Goal: Task Accomplishment & Management: Use online tool/utility

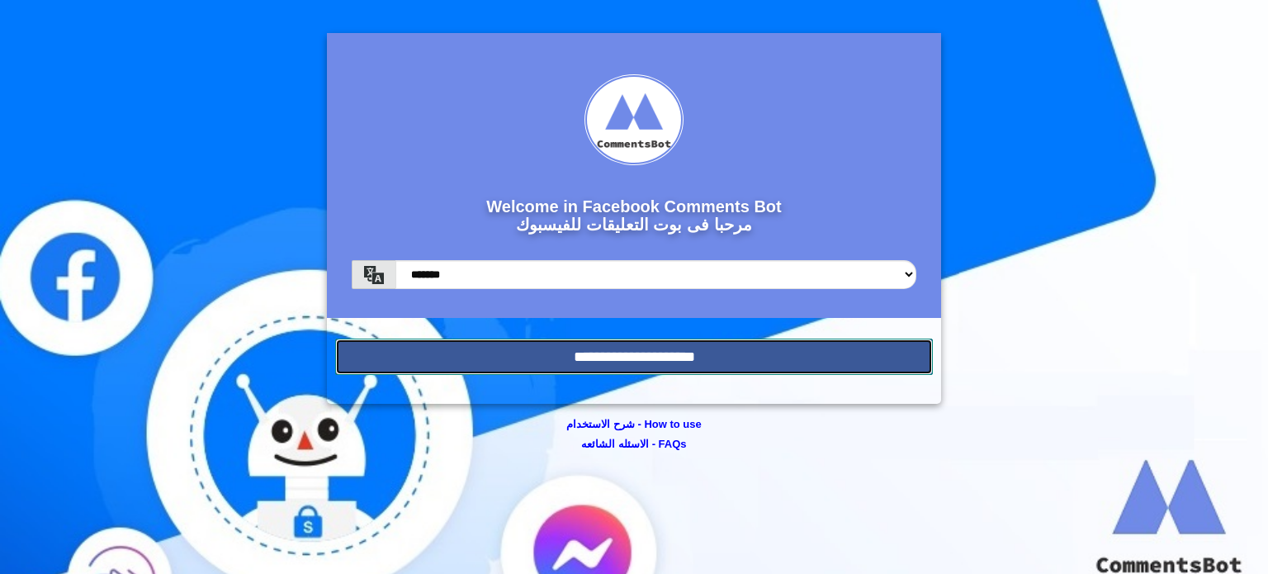
click at [675, 359] on input "**********" at bounding box center [634, 356] width 598 height 36
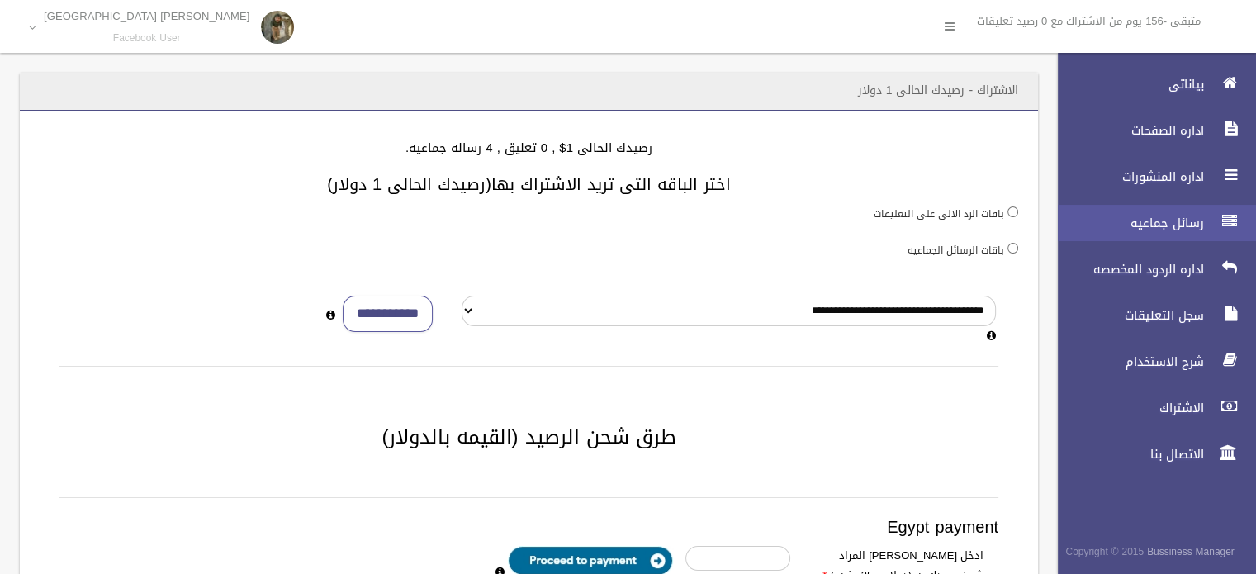
click at [1153, 225] on span "رسائل جماعيه" at bounding box center [1125, 223] width 165 height 17
